Goal: Task Accomplishment & Management: Use online tool/utility

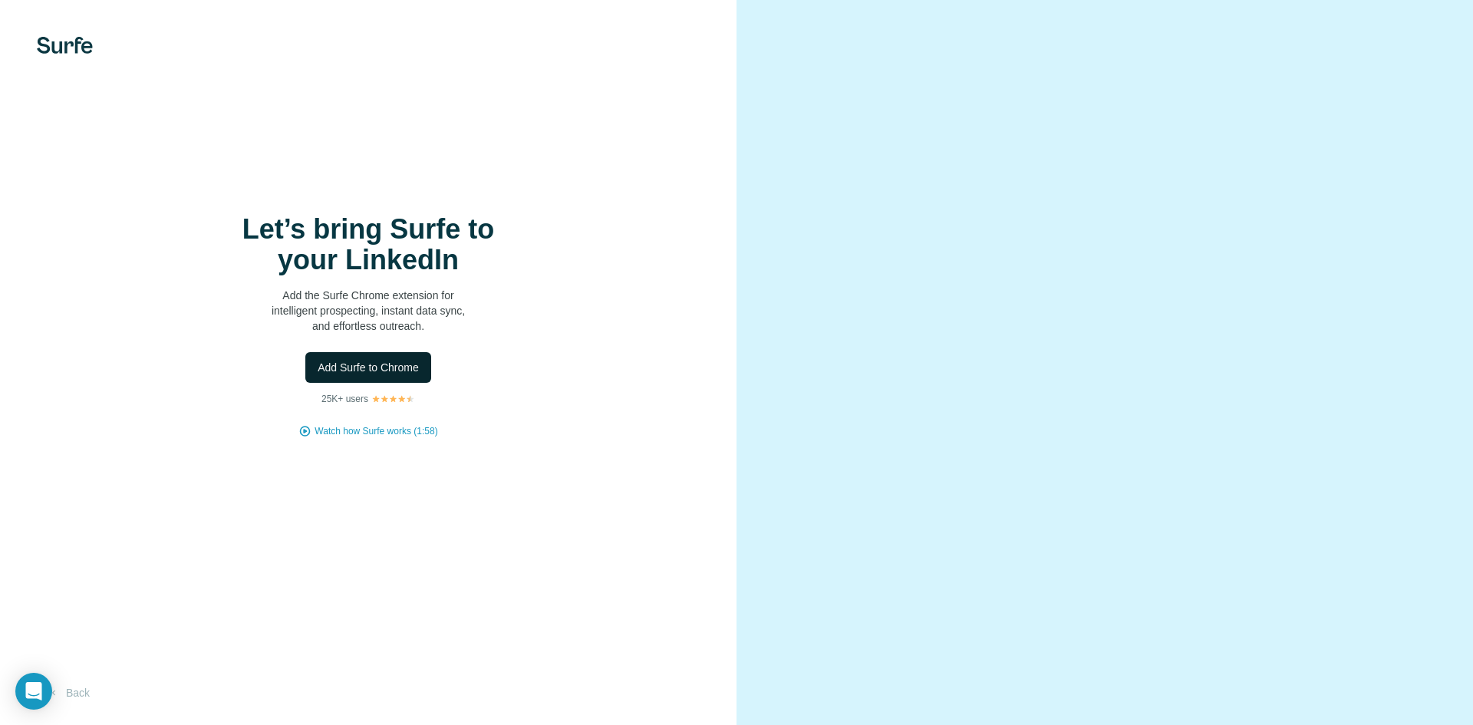
click at [392, 368] on span "Add Surfe to Chrome" at bounding box center [368, 367] width 101 height 15
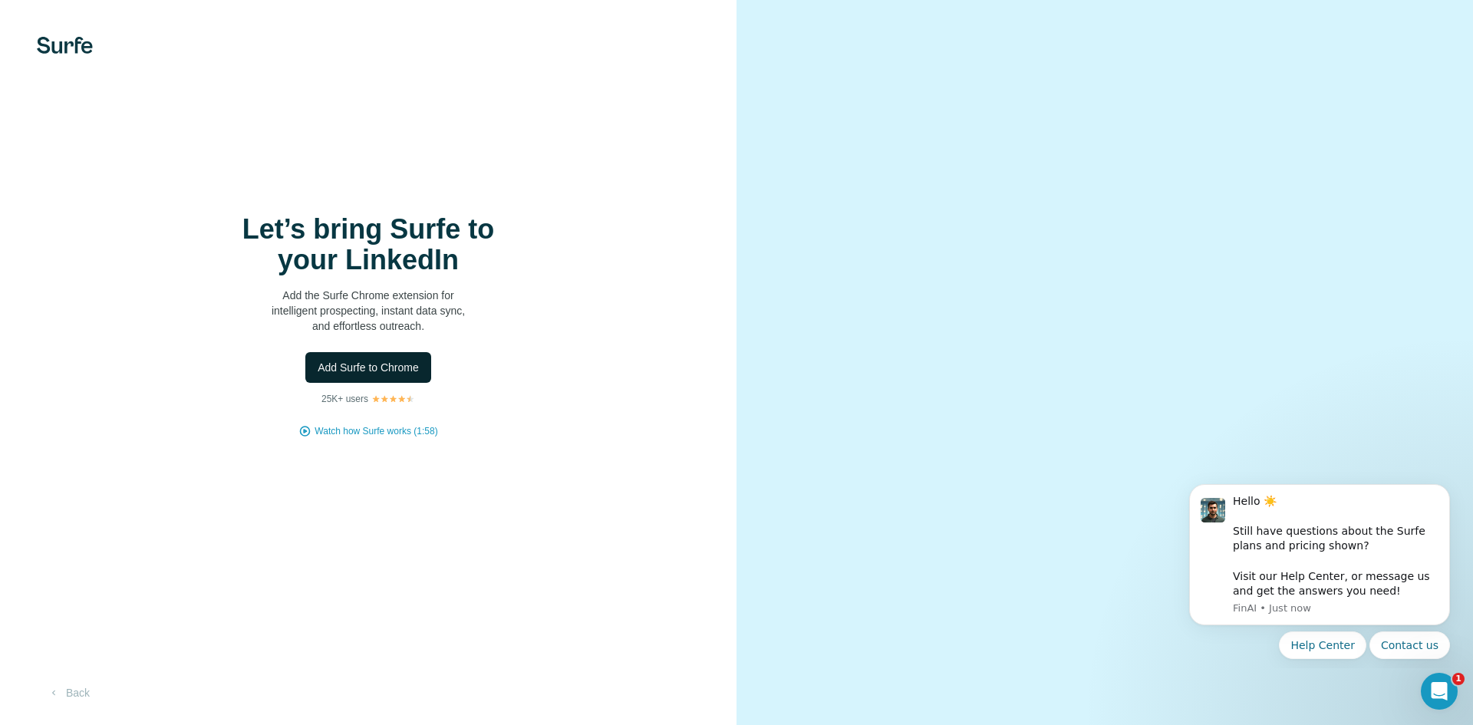
click at [397, 376] on button "Add Surfe to Chrome" at bounding box center [368, 367] width 126 height 31
